Goal: Task Accomplishment & Management: Manage account settings

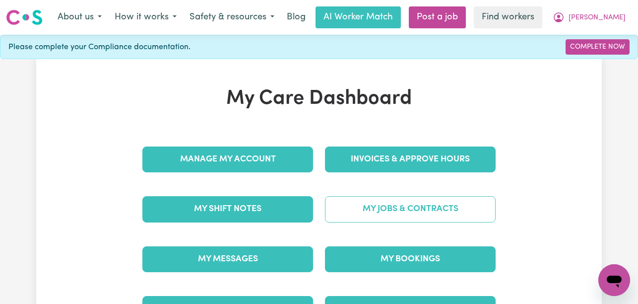
click at [418, 203] on link "My Jobs & Contracts" at bounding box center [410, 209] width 171 height 26
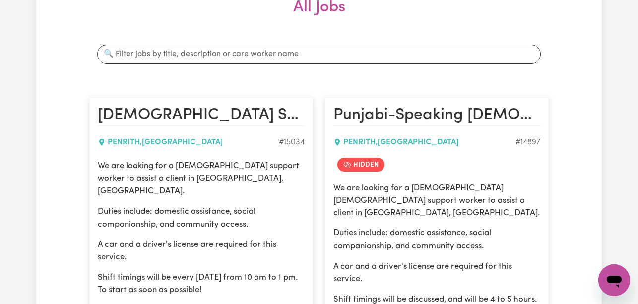
scroll to position [233, 0]
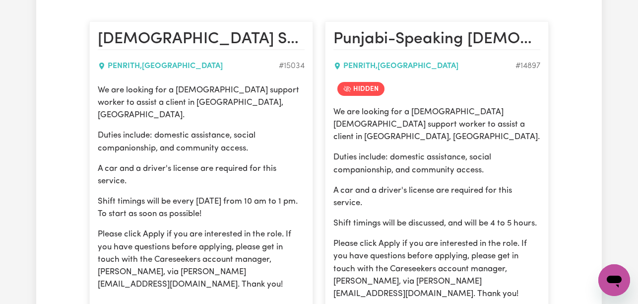
drag, startPoint x: 238, startPoint y: 201, endPoint x: 95, endPoint y: 99, distance: 176.0
click at [95, 99] on article "Female Support Worker Needed In Penrith, NSW PENRITH , New South Wales # 15034 …" at bounding box center [201, 197] width 224 height 352
copy div "client in Penrith, NSW. Duties include: domestic assistance, social companionsh…"
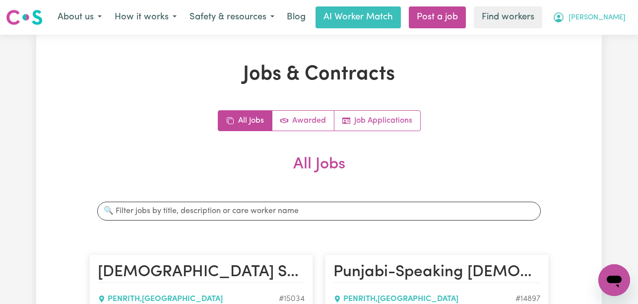
click at [607, 20] on span "[PERSON_NAME]" at bounding box center [597, 17] width 57 height 11
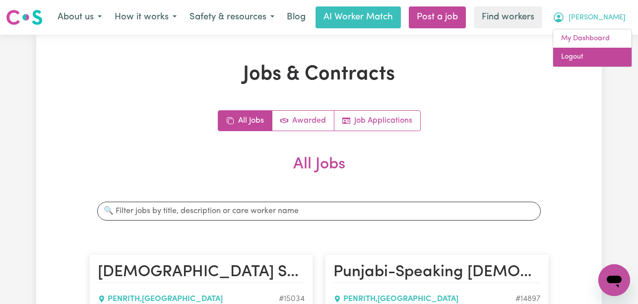
click at [586, 52] on link "Logout" at bounding box center [592, 57] width 78 height 19
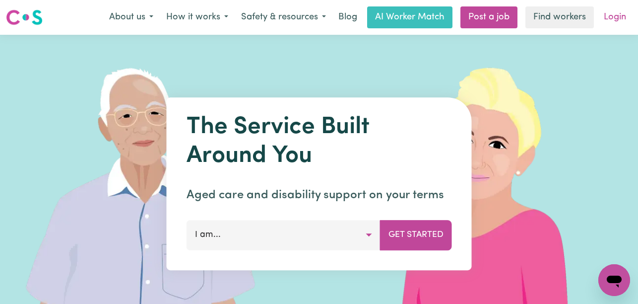
click at [622, 13] on link "Login" at bounding box center [615, 17] width 34 height 22
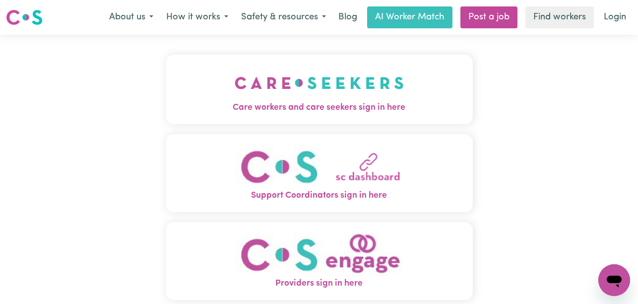
click at [276, 106] on span "Care workers and care seekers sign in here" at bounding box center [319, 107] width 307 height 13
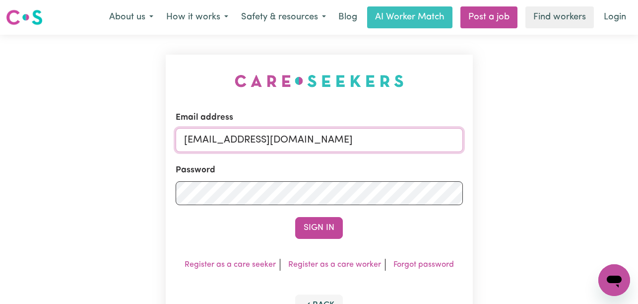
drag, startPoint x: 392, startPoint y: 139, endPoint x: 236, endPoint y: 142, distance: 156.8
click at [236, 142] on input "superuser~DeniseMCA@careseekers.com.au" at bounding box center [319, 140] width 287 height 24
paste input "beverleybagleyKNC"
type input "superuser~beverleybagleyKNC@careseekers.com.au"
click at [295, 217] on button "Sign In" at bounding box center [319, 228] width 48 height 22
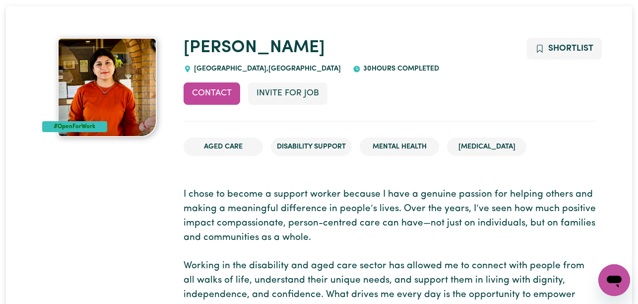
scroll to position [60, 0]
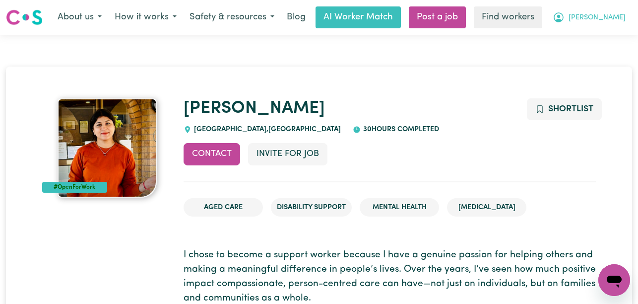
click at [565, 19] on icon "My Account" at bounding box center [559, 17] width 12 height 12
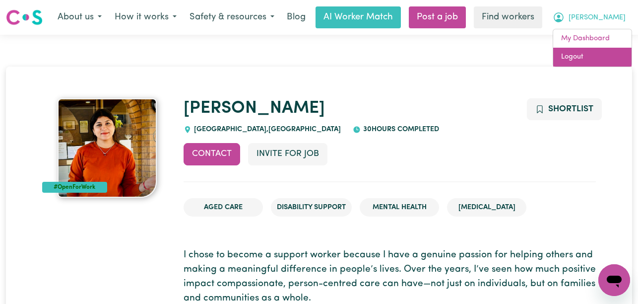
click at [584, 56] on link "Logout" at bounding box center [592, 57] width 78 height 19
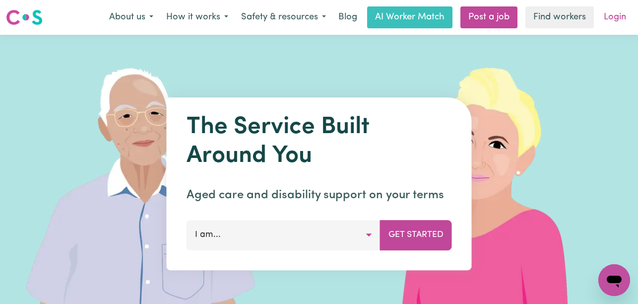
click at [610, 22] on link "Login" at bounding box center [615, 17] width 34 height 22
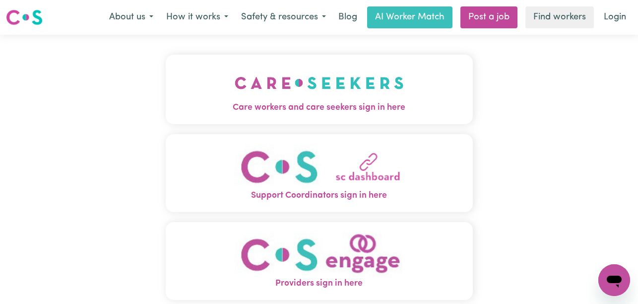
click at [453, 87] on button "Care workers and care seekers sign in here" at bounding box center [319, 89] width 307 height 69
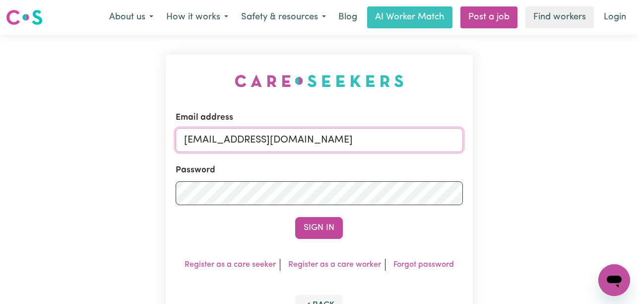
drag, startPoint x: 436, startPoint y: 140, endPoint x: 237, endPoint y: 138, distance: 199.4
click at [237, 138] on input "superuser~SurinderCF@careseekers.com.au" at bounding box center [319, 140] width 287 height 24
paste input "DeniseMCA"
type input "superuser~DeniseMCA@careseekers.com.au"
click at [295, 217] on button "Sign In" at bounding box center [319, 228] width 48 height 22
